Goal: Task Accomplishment & Management: Complete application form

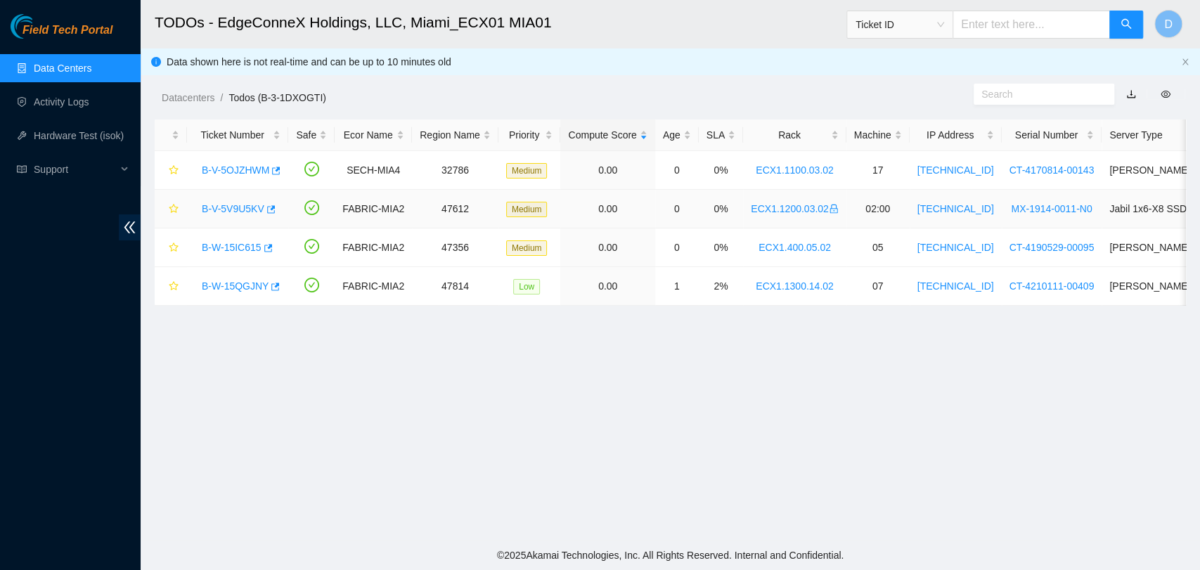
click at [240, 214] on link "B-V-5V9U5KV" at bounding box center [233, 208] width 63 height 11
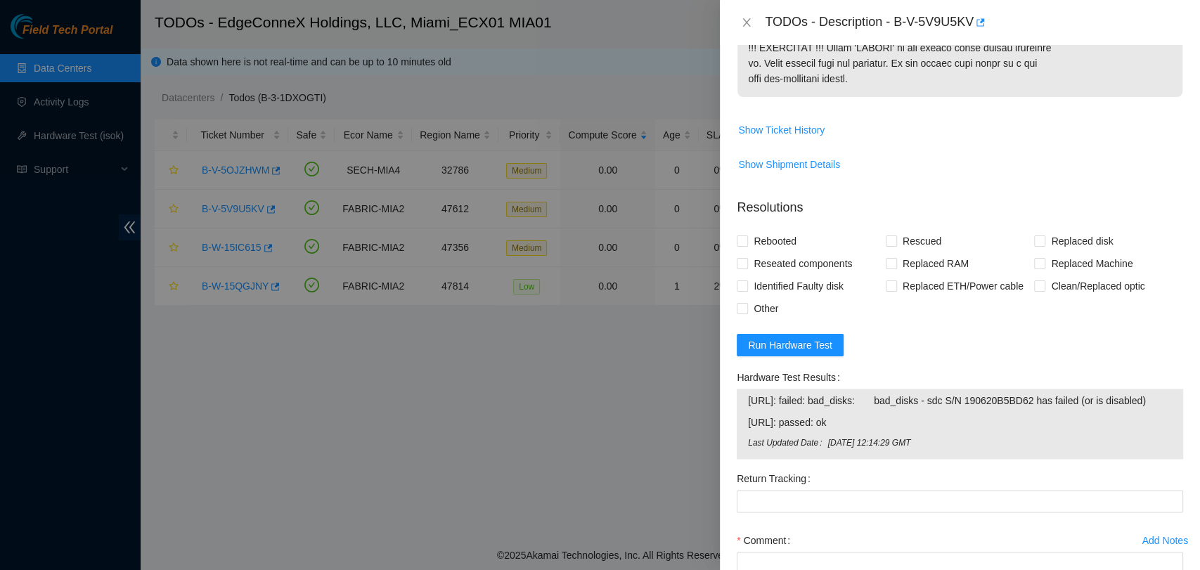
scroll to position [1253, 0]
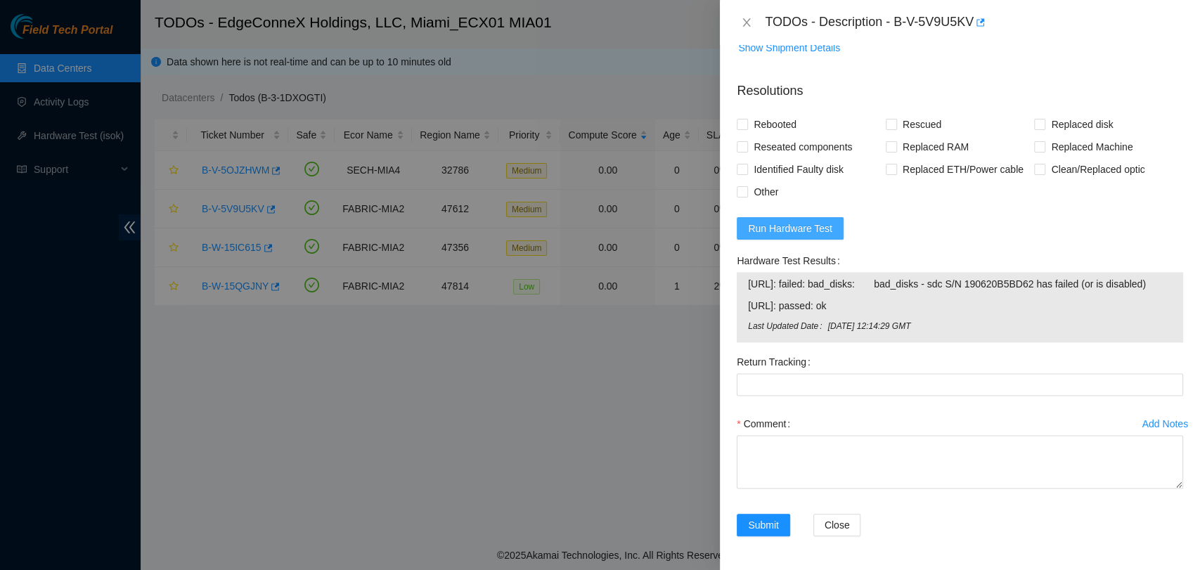
click at [778, 221] on span "Run Hardware Test" at bounding box center [790, 228] width 84 height 15
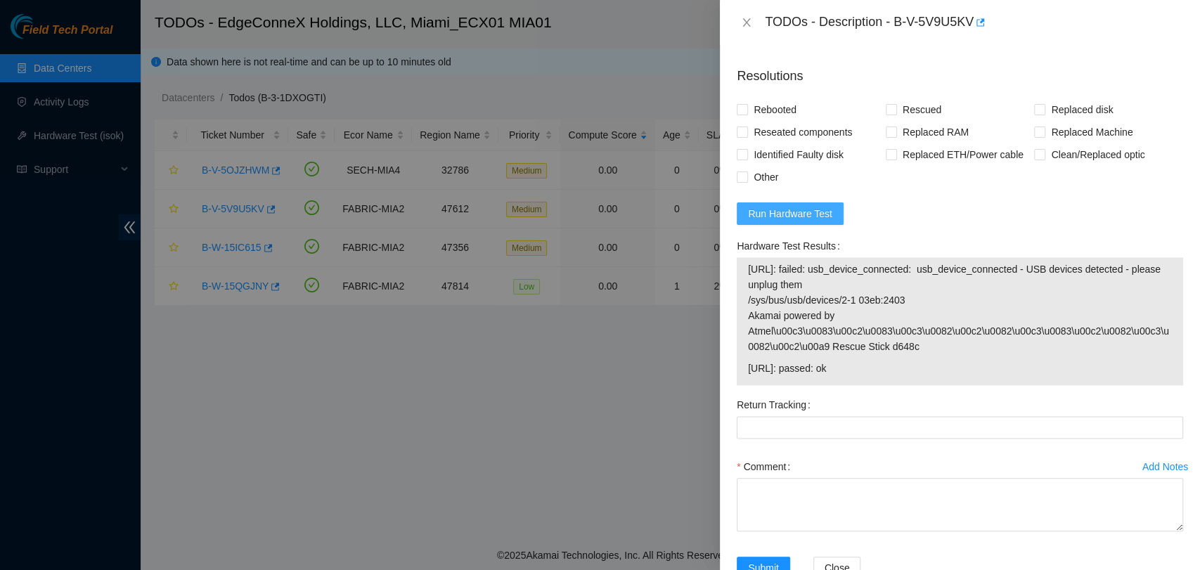
click at [778, 211] on span "Run Hardware Test" at bounding box center [790, 213] width 84 height 15
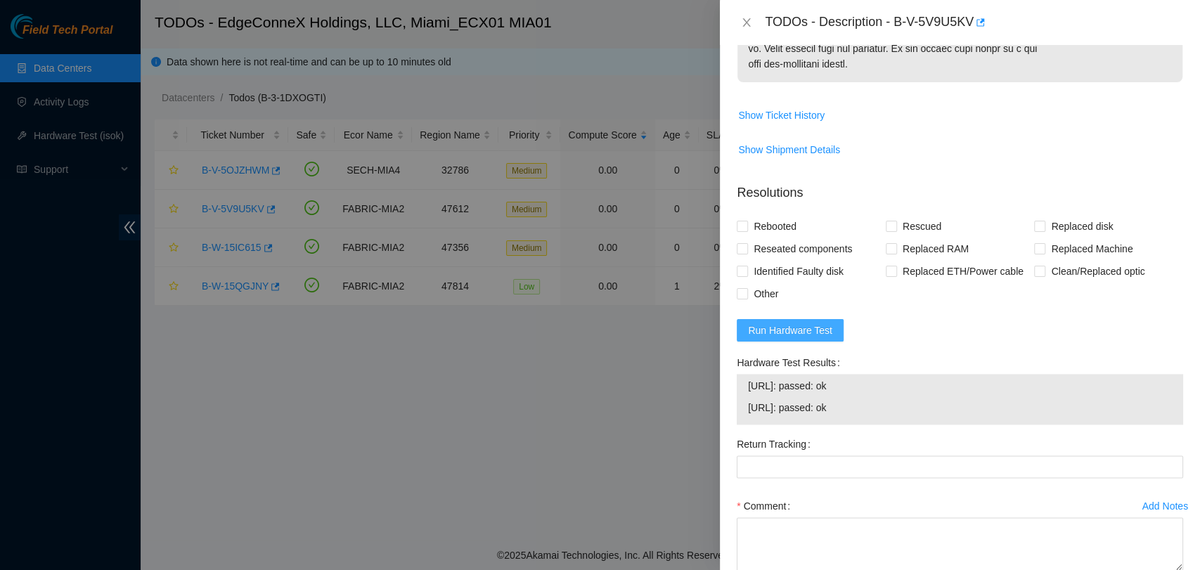
scroll to position [1218, 0]
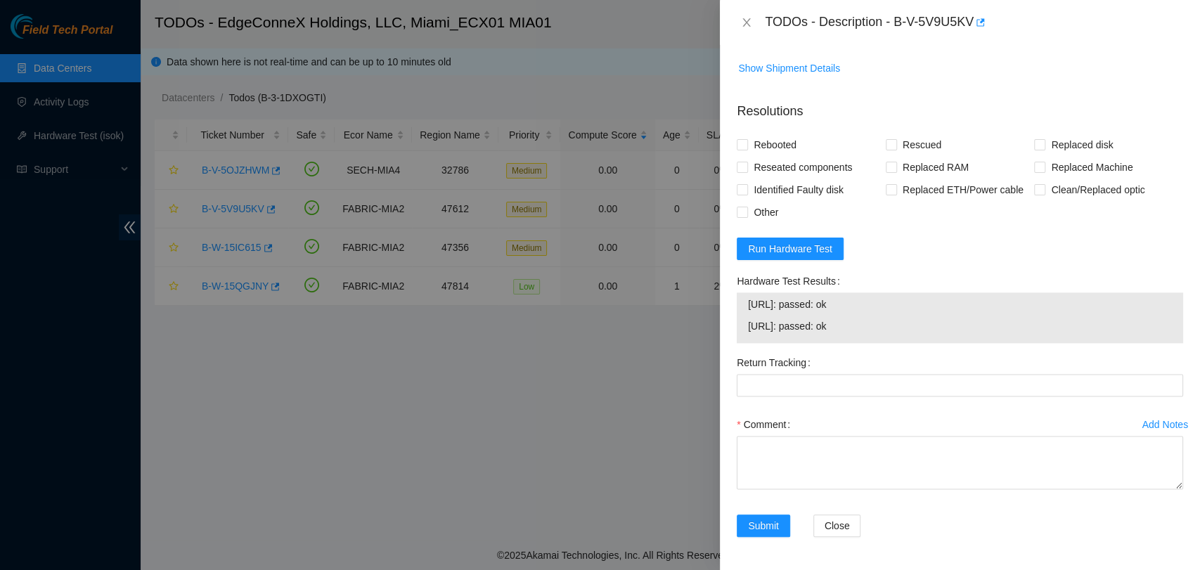
drag, startPoint x: 874, startPoint y: 328, endPoint x: 743, endPoint y: 306, distance: 133.2
click at [743, 306] on div "[URL]: passed: ok [URL]: passed: ok" at bounding box center [960, 317] width 446 height 51
copy tbody "[URL]: passed: ok [URL]: passed: ok"
click at [919, 346] on div "Hardware Test Results [URL]: passed: ok [URL]: passed: ok" at bounding box center [960, 311] width 458 height 82
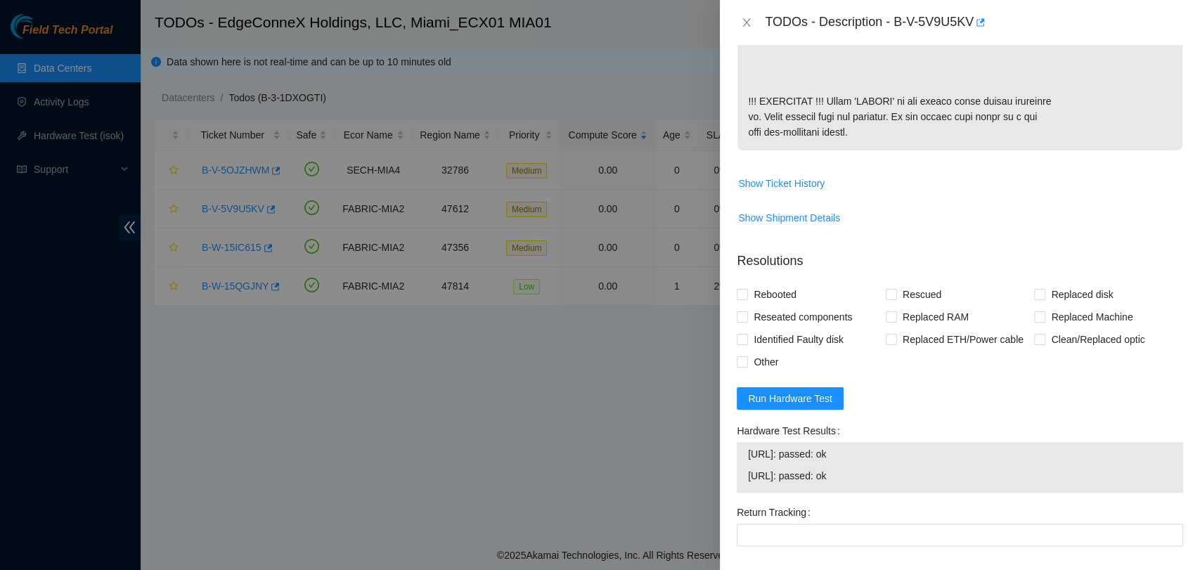
scroll to position [671, 0]
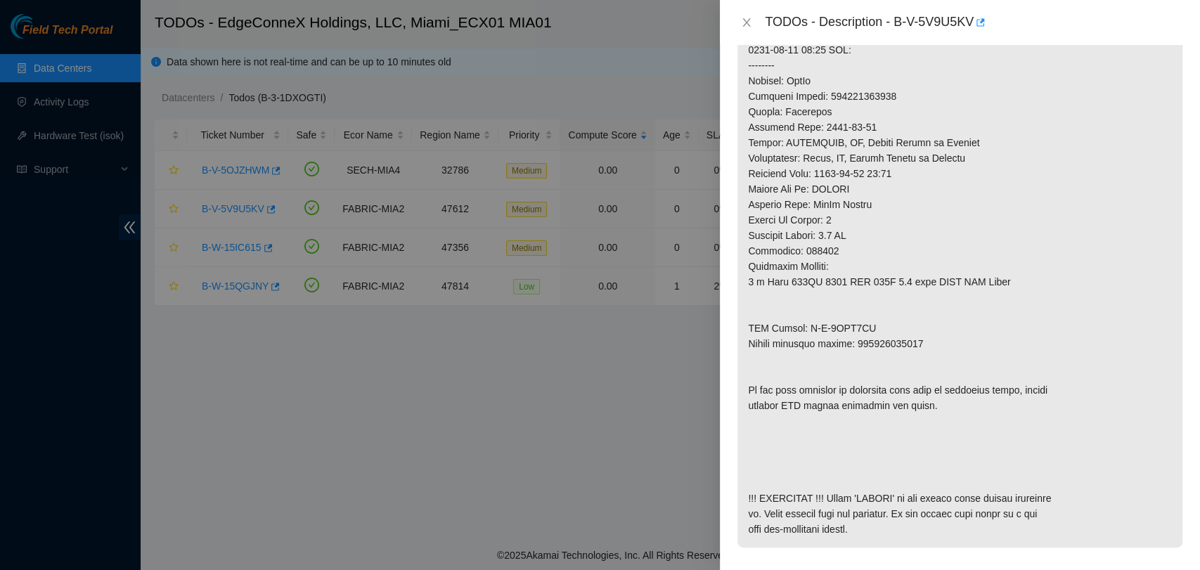
click at [866, 91] on p at bounding box center [959, 81] width 445 height 934
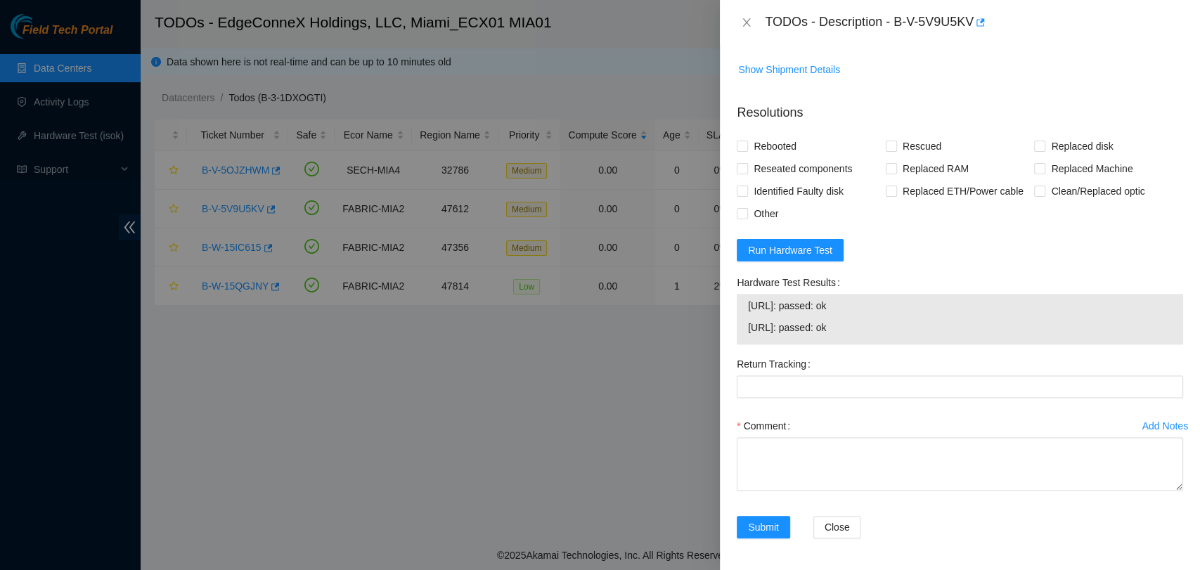
scroll to position [1218, 0]
drag, startPoint x: 1135, startPoint y: 247, endPoint x: 1128, endPoint y: 268, distance: 21.6
click at [1130, 268] on form "Resolutions Rebooted Rescued Replaced disk Reseated components Replaced RAM Rep…" at bounding box center [960, 322] width 446 height 463
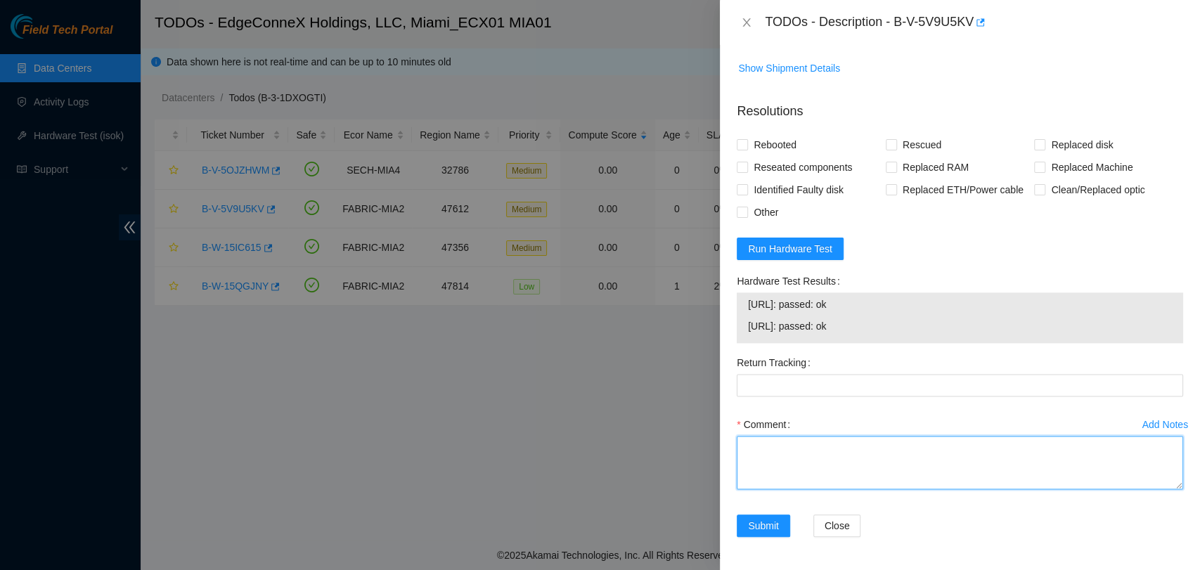
click at [867, 466] on textarea "Comment" at bounding box center [960, 462] width 446 height 53
paste textarea "Secure Rack Access request: B-V-5VOXARL B-V-5VOX355 NOCC agent unlocked rids: […"
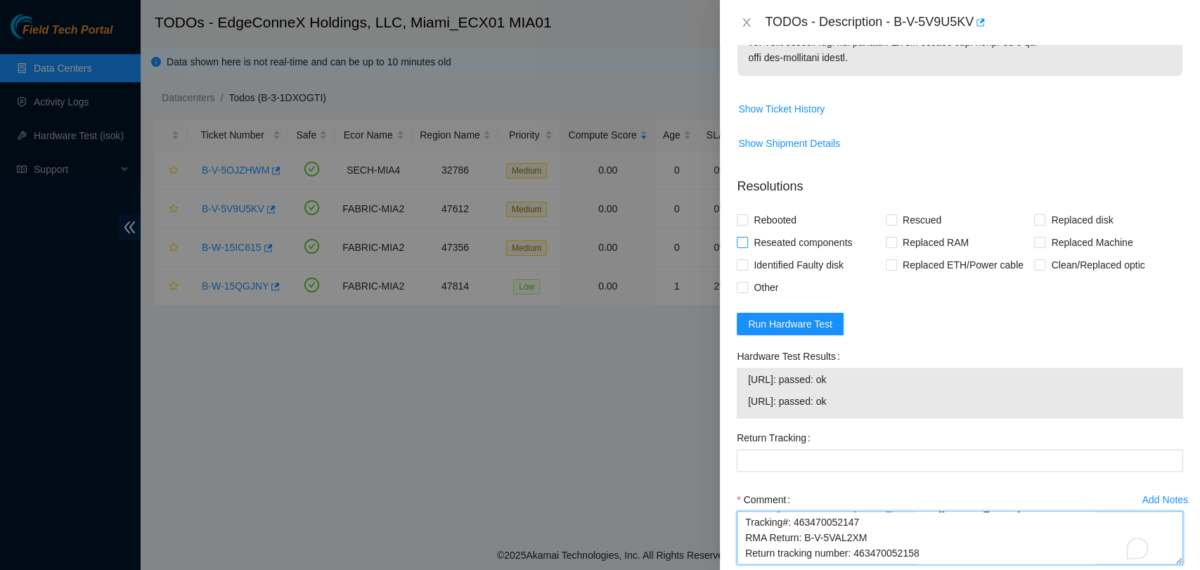
scroll to position [1140, 0]
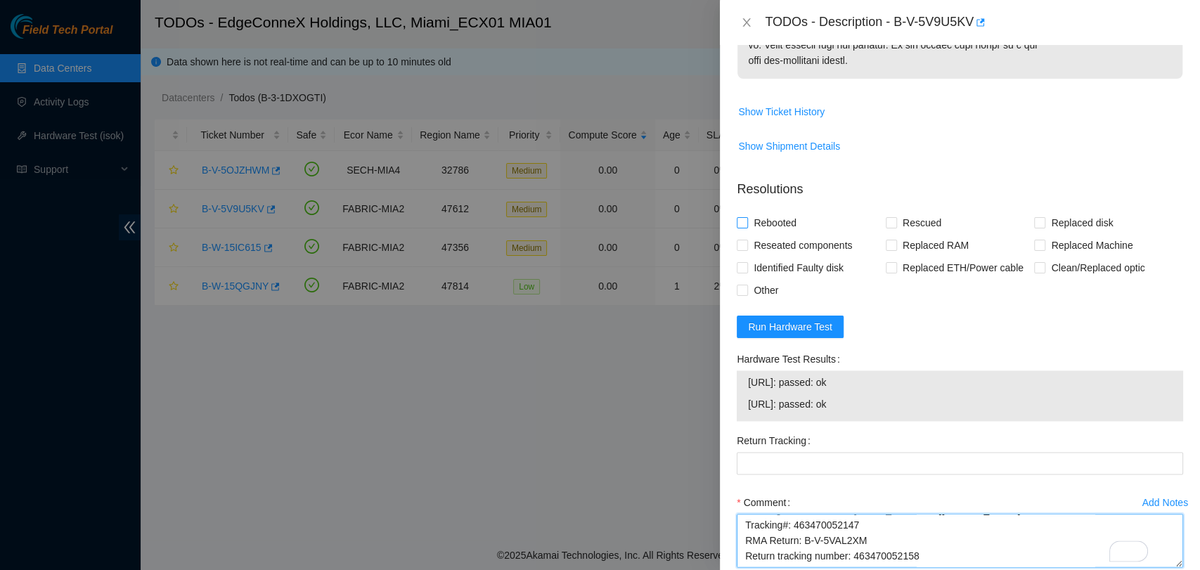
type textarea "Secure Rack Access request: B-V-5VOXARL B-V-5VOX355 NOCC agent unlocked rids: […"
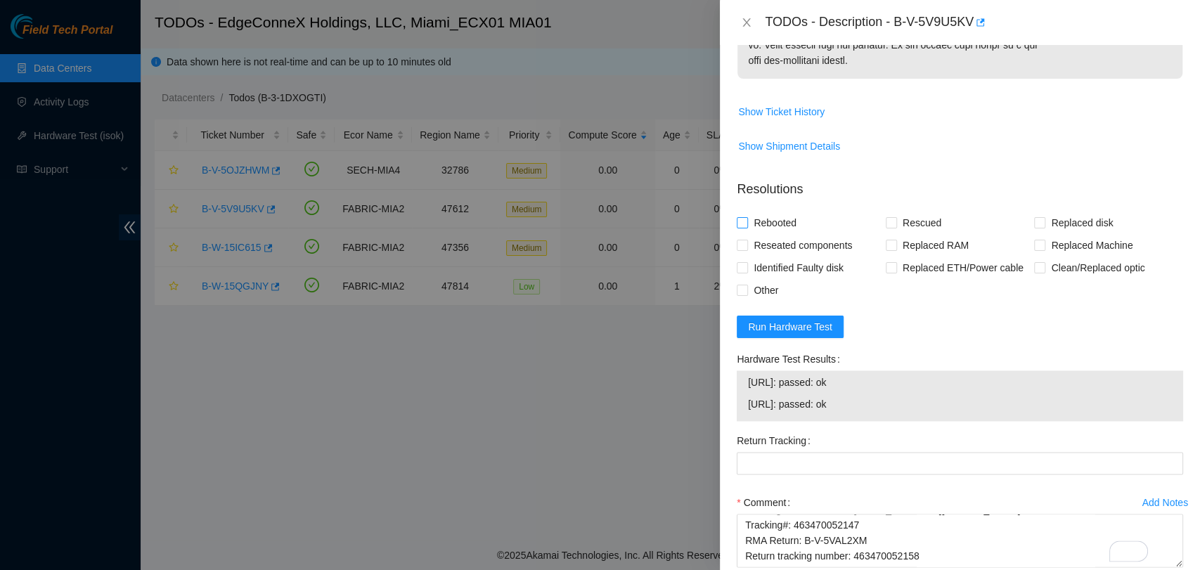
click at [750, 223] on span "Rebooted" at bounding box center [775, 223] width 54 height 22
click at [747, 223] on input "Rebooted" at bounding box center [742, 222] width 10 height 10
checkbox input "true"
click at [901, 221] on span "Rescued" at bounding box center [922, 223] width 50 height 22
click at [896, 221] on input "Rescued" at bounding box center [891, 222] width 10 height 10
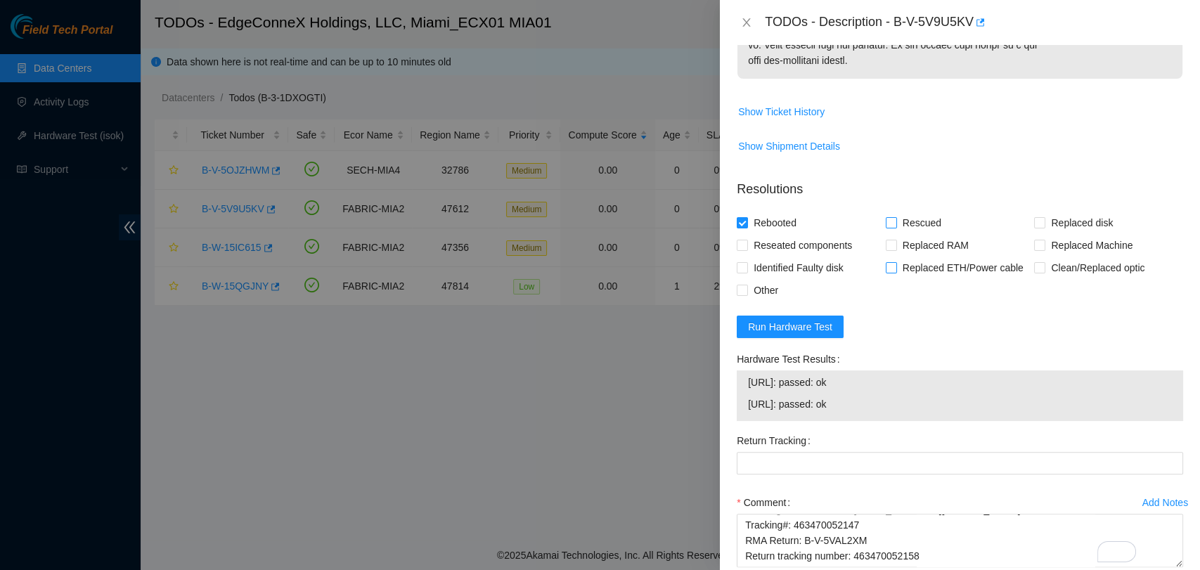
checkbox input "true"
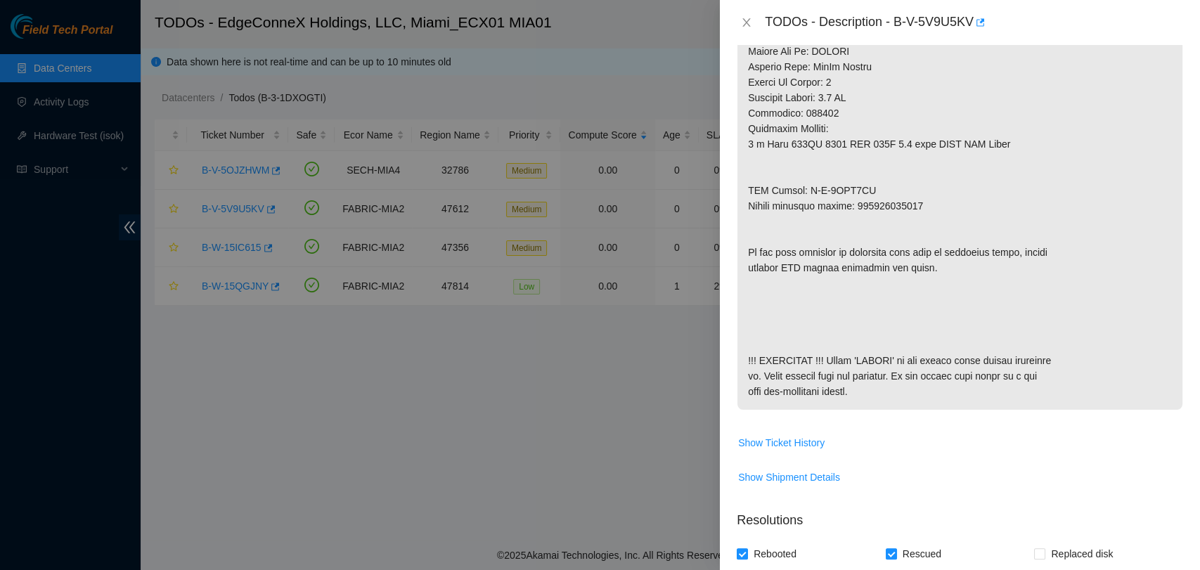
scroll to position [0, 0]
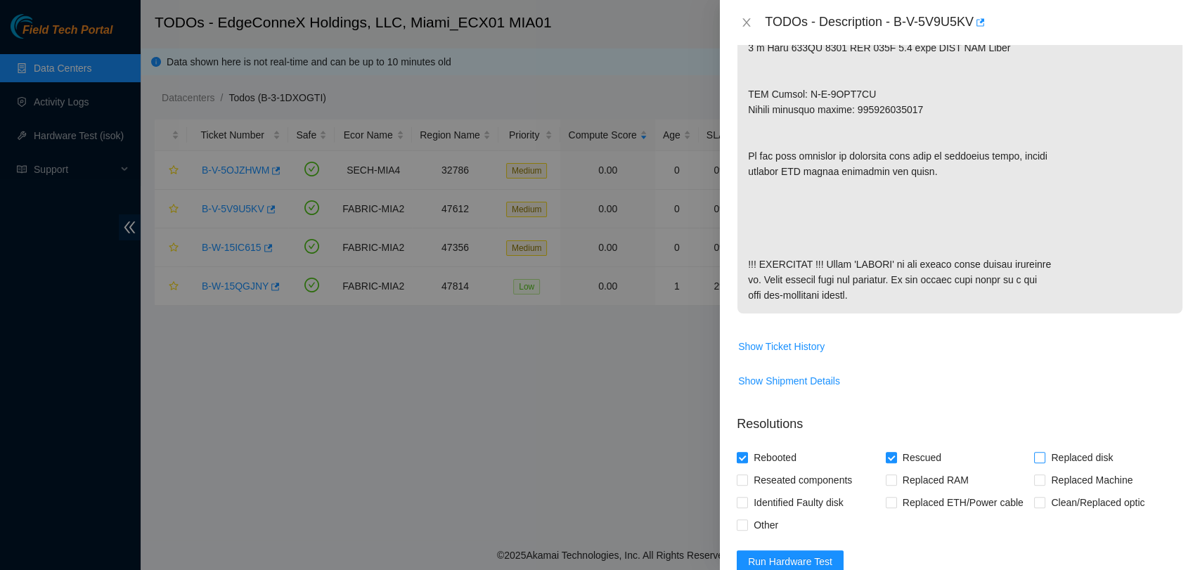
click at [1045, 452] on span "Replaced disk" at bounding box center [1081, 457] width 73 height 22
click at [1042, 452] on input "Replaced disk" at bounding box center [1039, 457] width 10 height 10
checkbox input "true"
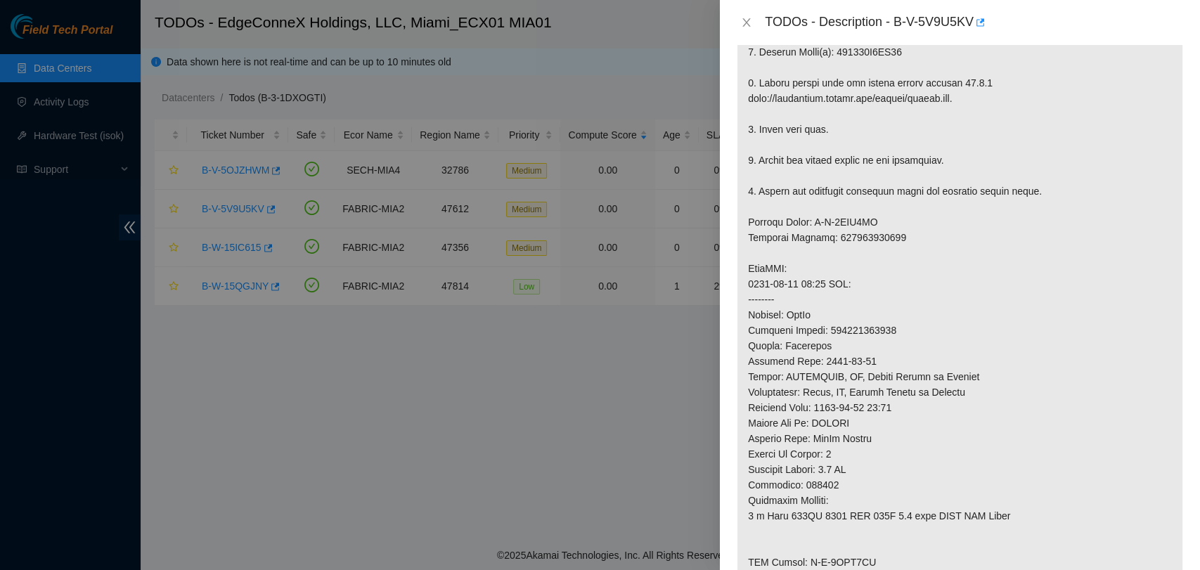
scroll to position [629, 0]
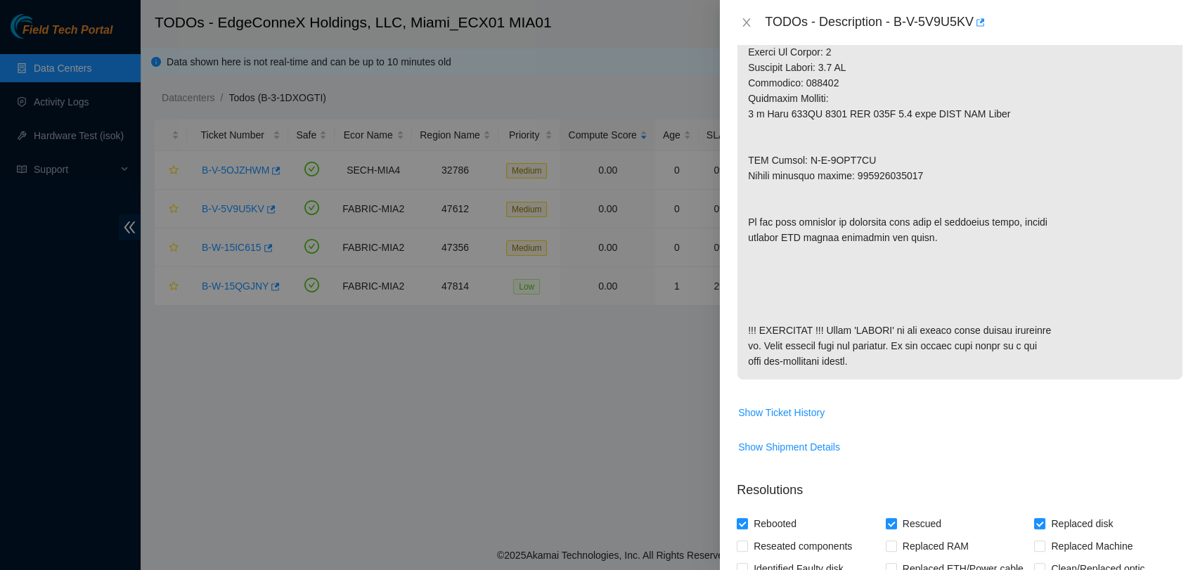
copy p "463470052158"
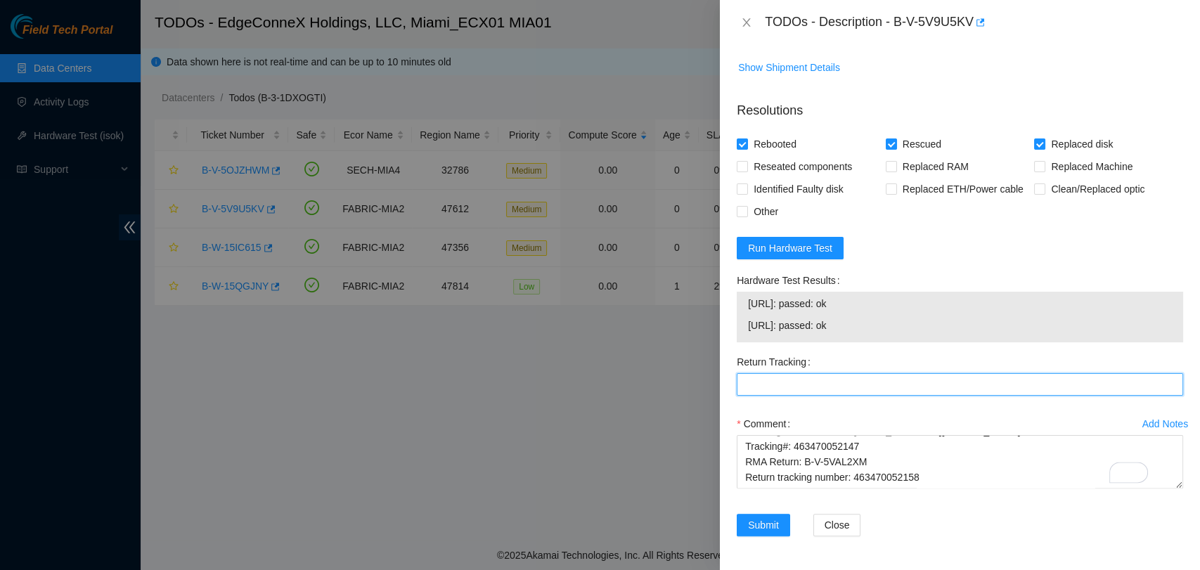
click at [831, 377] on Tracking "Return Tracking" at bounding box center [960, 384] width 446 height 22
paste Tracking "463470052158"
type Tracking "463470052158"
click at [770, 517] on span "Submit" at bounding box center [763, 524] width 31 height 15
